Goal: Task Accomplishment & Management: Complete application form

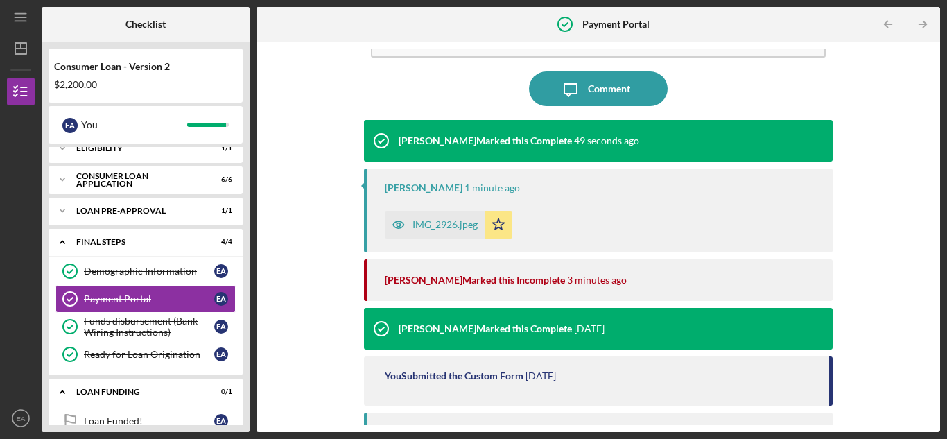
scroll to position [69, 0]
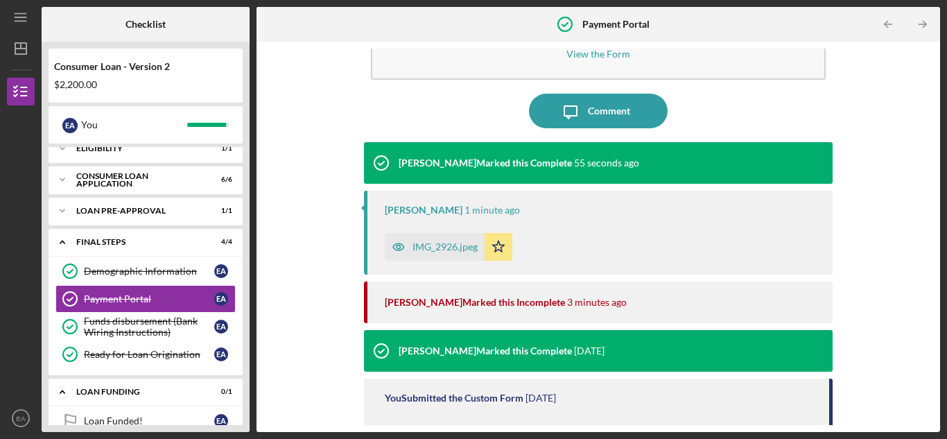
click at [437, 241] on div "IMG_2926.jpeg" at bounding box center [444, 246] width 65 height 11
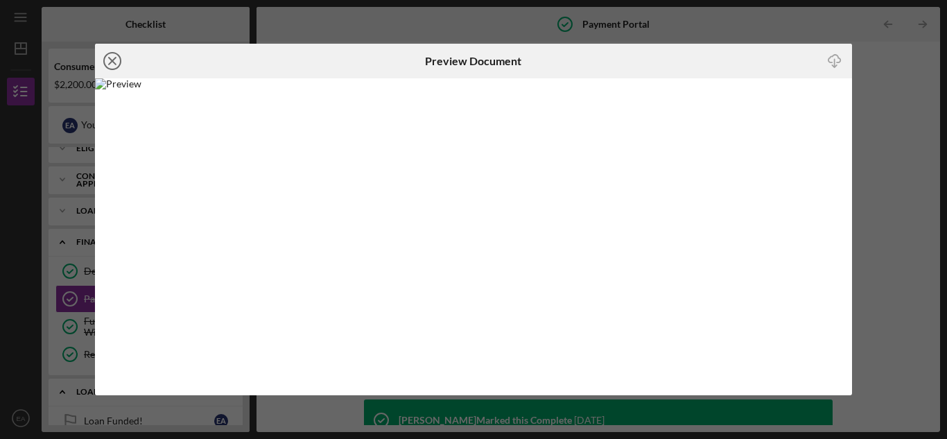
click at [113, 54] on icon "Icon/Close" at bounding box center [112, 61] width 35 height 35
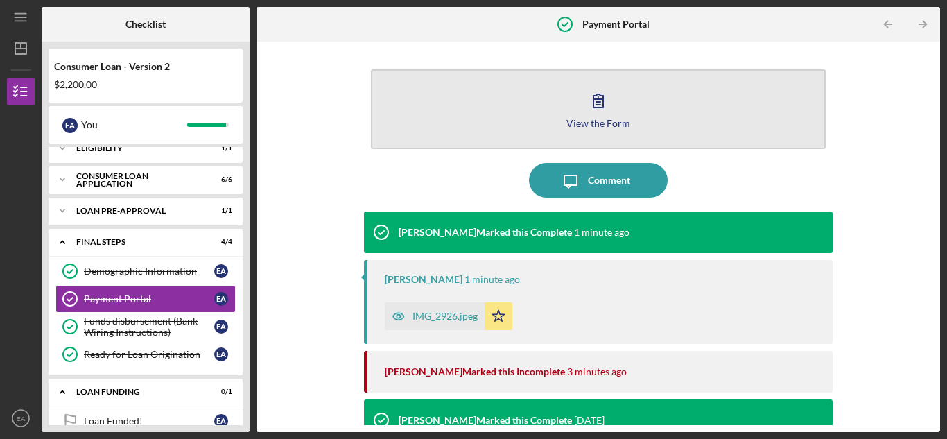
click at [607, 118] on div "View the Form" at bounding box center [598, 123] width 64 height 10
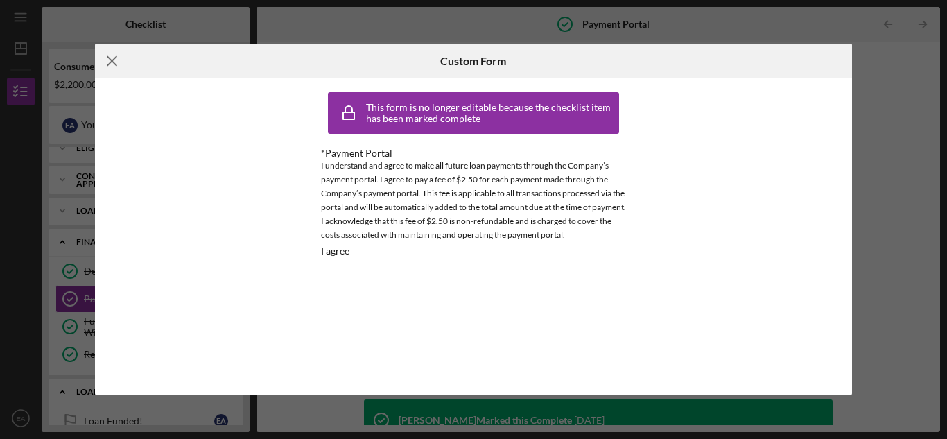
click at [120, 66] on icon "Icon/Menu Close" at bounding box center [112, 61] width 35 height 35
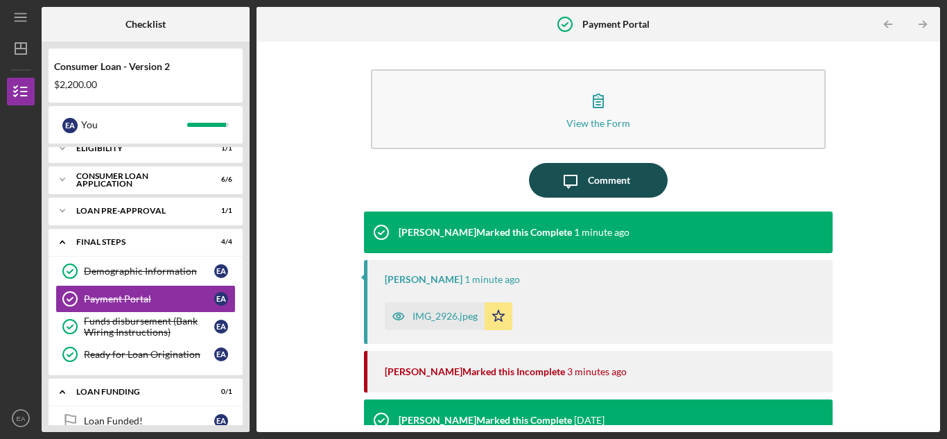
click at [597, 186] on div "Comment" at bounding box center [609, 180] width 42 height 35
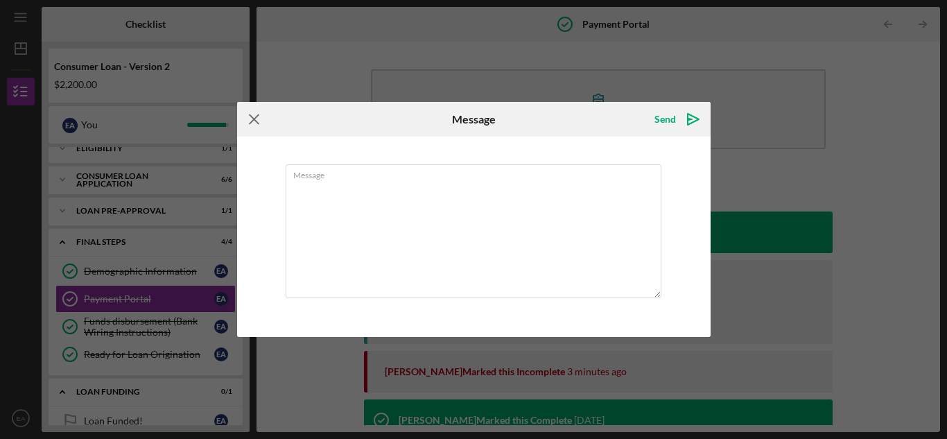
click at [254, 121] on icon "Icon/Menu Close" at bounding box center [254, 119] width 35 height 35
